Goal: Find specific page/section: Find specific page/section

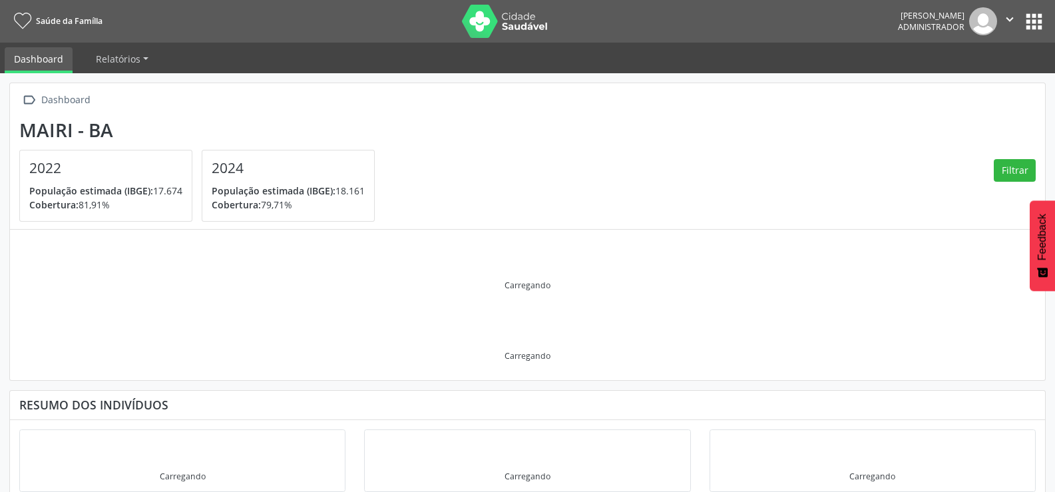
click at [1030, 18] on button "apps" at bounding box center [1033, 21] width 23 height 23
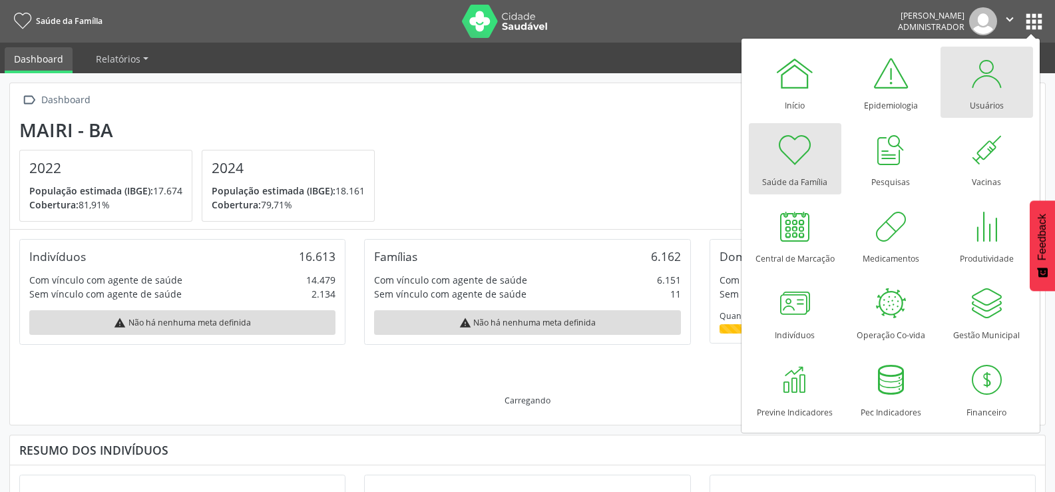
click at [965, 103] on link "Usuários" at bounding box center [987, 82] width 93 height 71
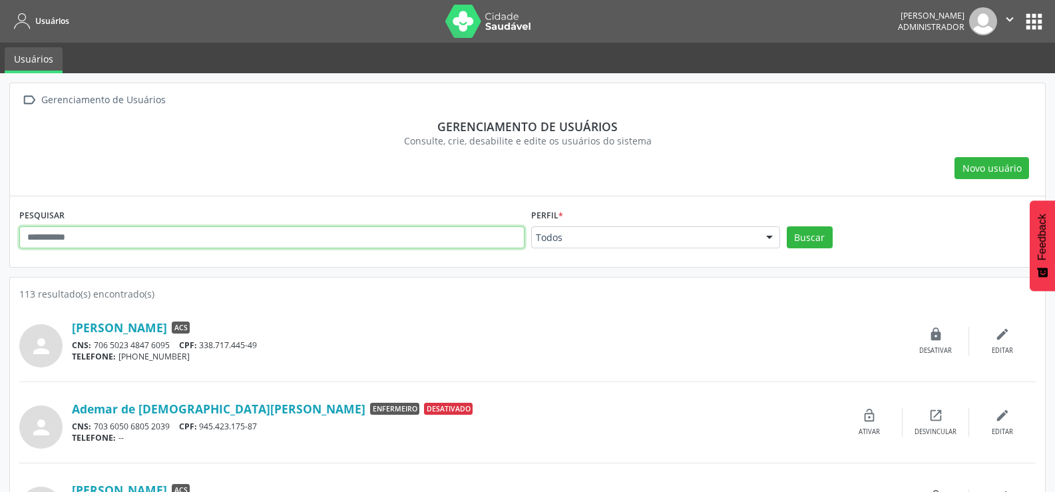
click at [244, 238] on input "text" at bounding box center [271, 237] width 505 height 23
type input "*****"
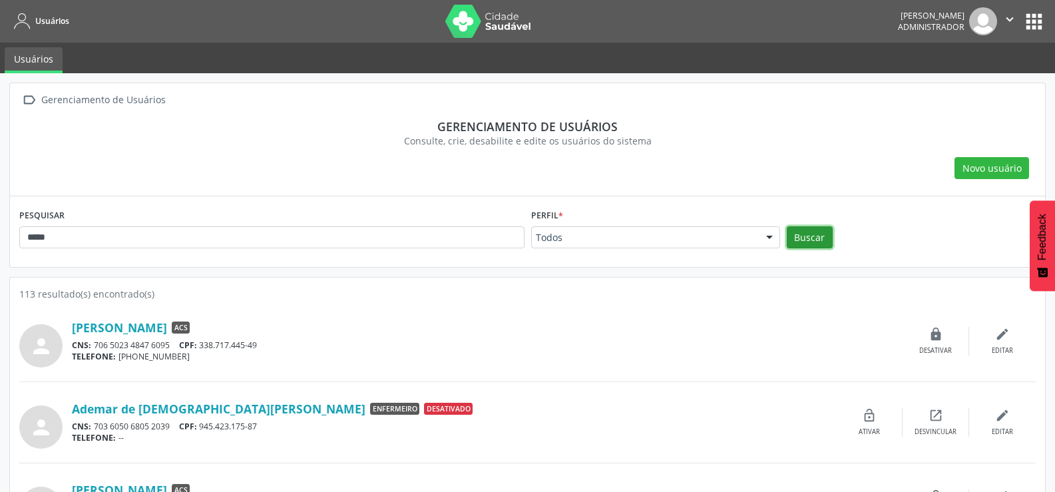
click at [809, 236] on button "Buscar" at bounding box center [810, 237] width 46 height 23
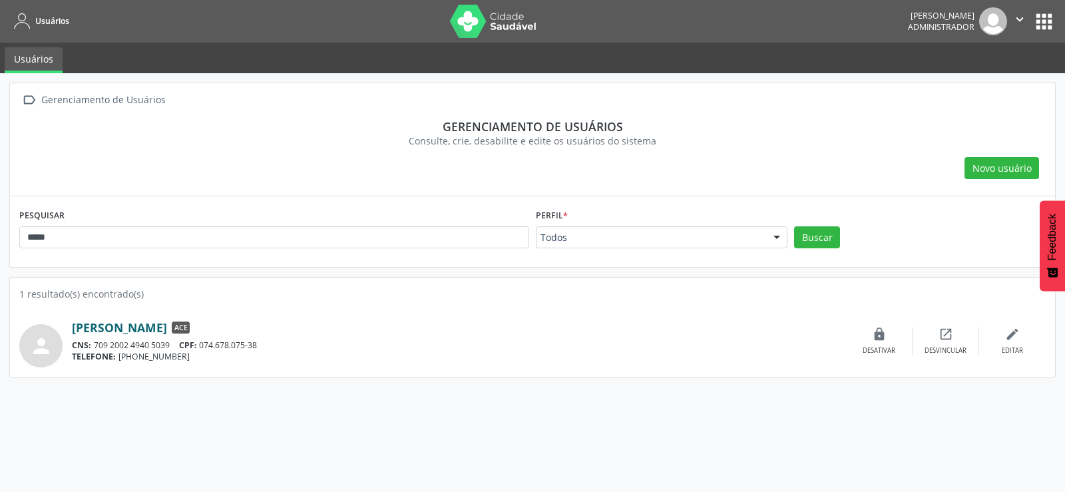
click at [167, 328] on link "Lucas Sampaio Santos" at bounding box center [119, 327] width 95 height 15
